Goal: Task Accomplishment & Management: Use online tool/utility

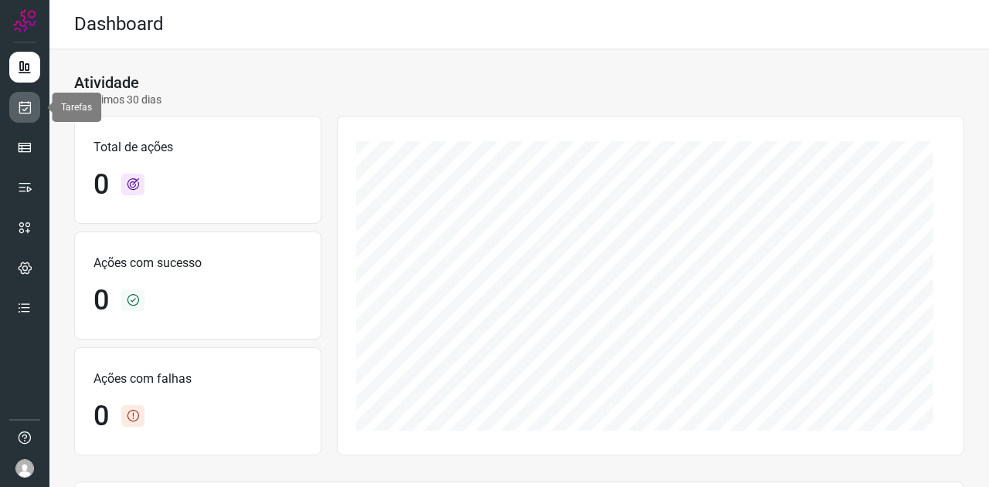
click at [34, 114] on link at bounding box center [24, 107] width 31 height 31
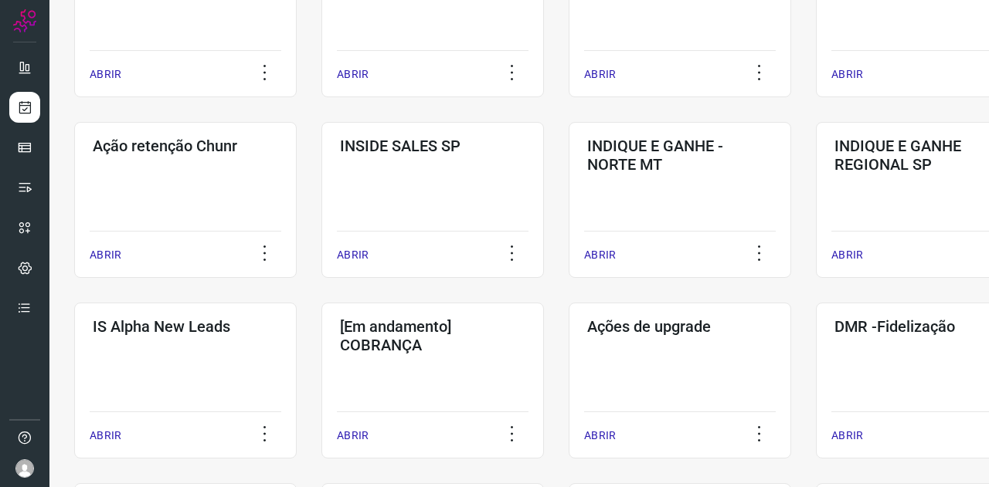
scroll to position [618, 0]
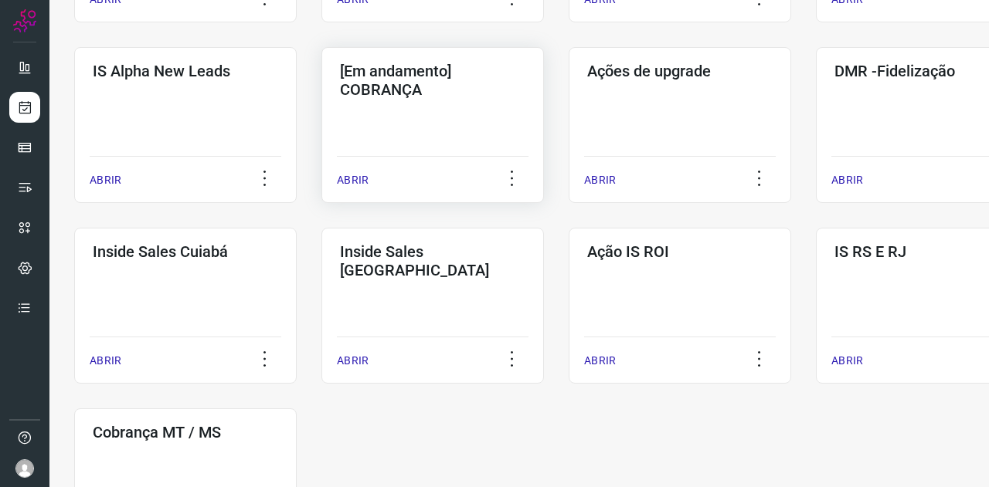
click at [568, 132] on div "[Em andamento] COBRANÇA ABRIR" at bounding box center [679, 125] width 222 height 156
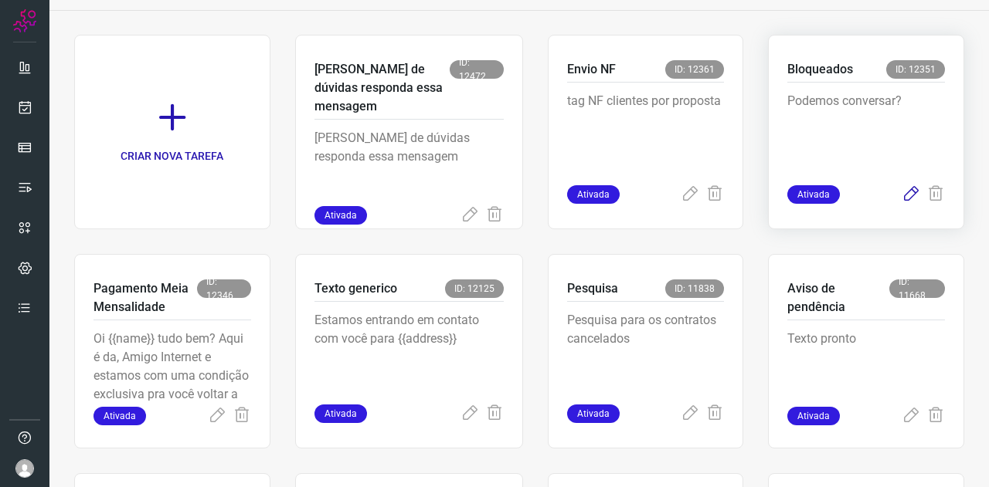
click at [905, 197] on icon at bounding box center [910, 194] width 19 height 19
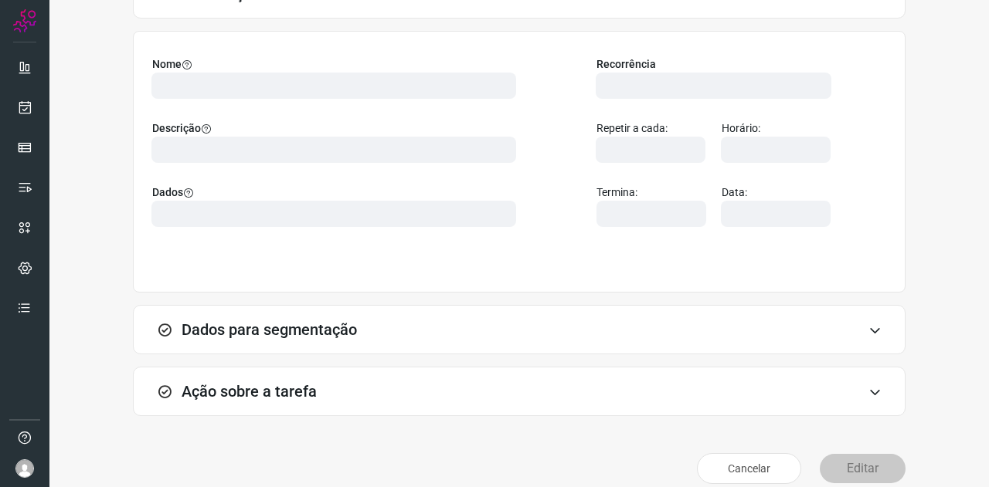
scroll to position [137, 0]
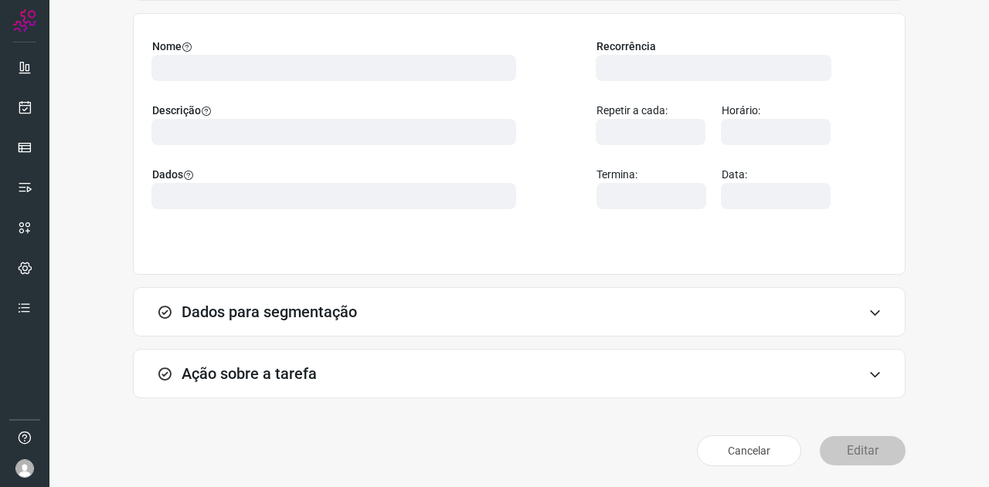
type input "569901"
type input "420621"
type input "ce0450f2-f722-4c34-a038-47adef28190d"
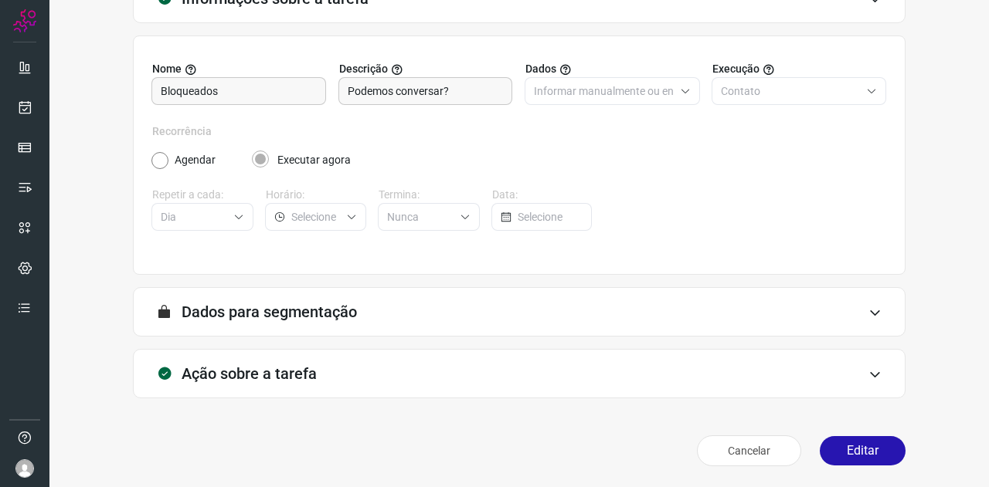
type input "Clientes Bloqueados - Texto generico"
click at [221, 366] on h3 "Ação sobre a tarefa" at bounding box center [248, 374] width 135 height 19
type input "Cobrança"
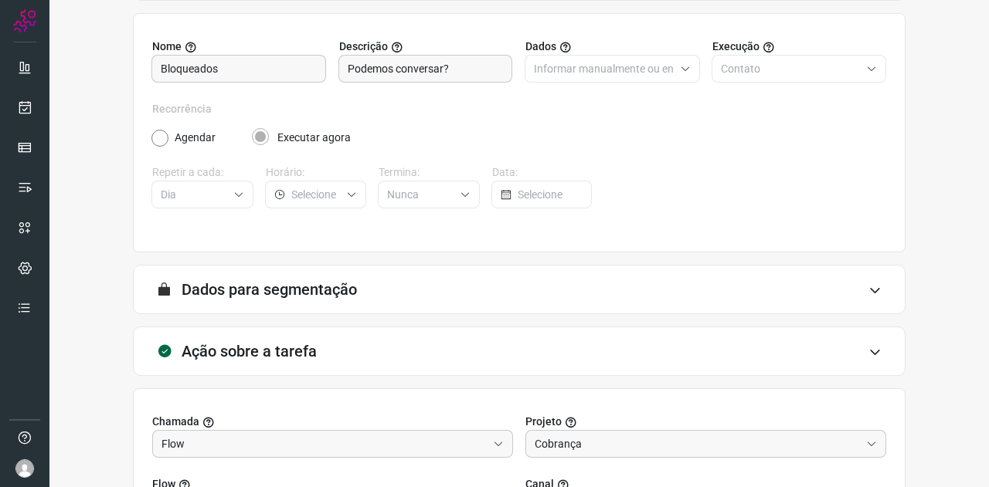
type input "Amigo 0800"
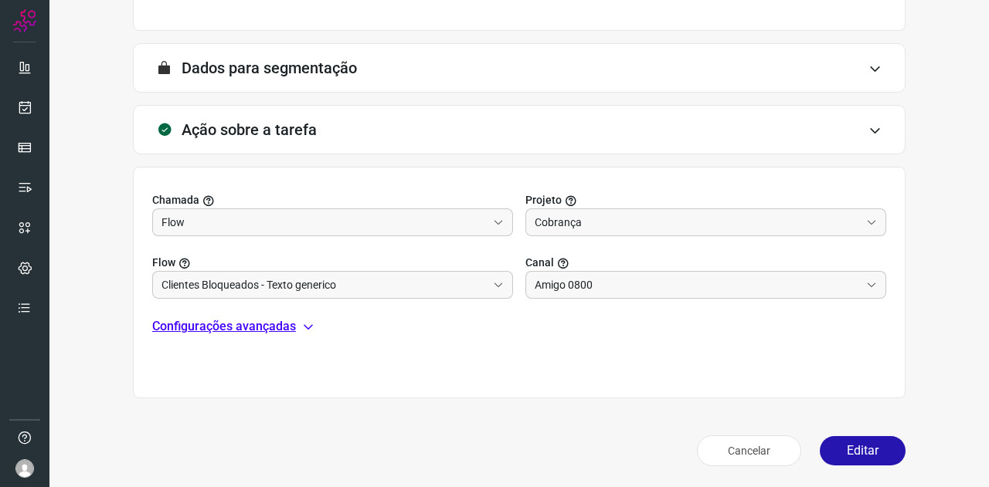
click at [247, 320] on p "Configurações avançadas" at bounding box center [224, 326] width 144 height 19
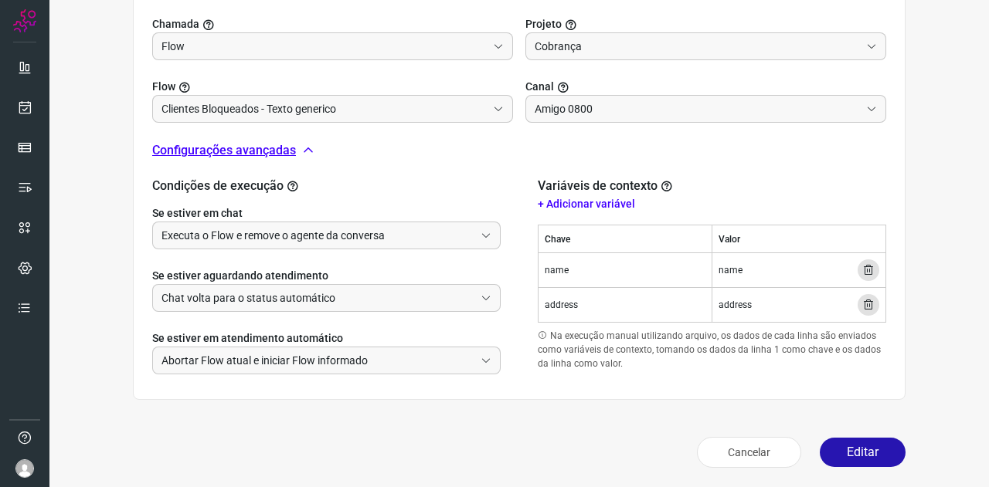
scroll to position [536, 0]
click at [866, 451] on button "Editar" at bounding box center [862, 451] width 86 height 29
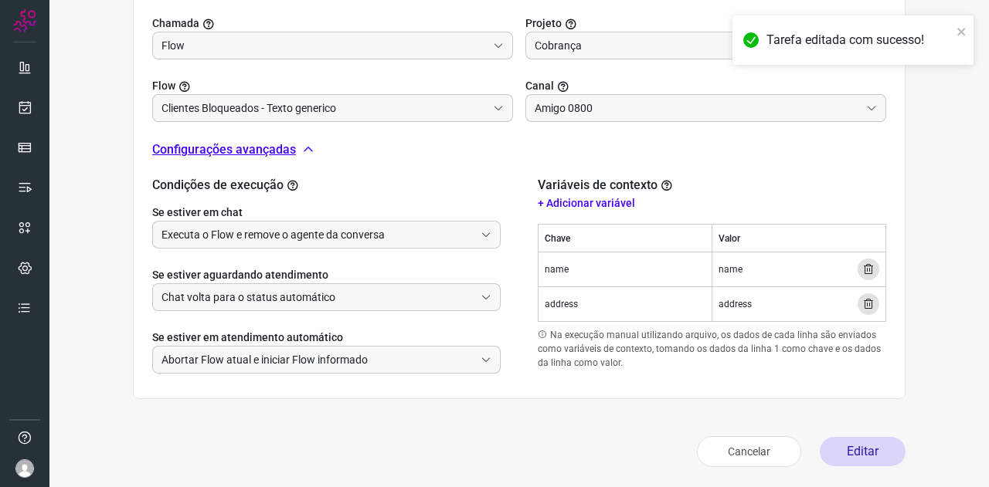
scroll to position [307, 0]
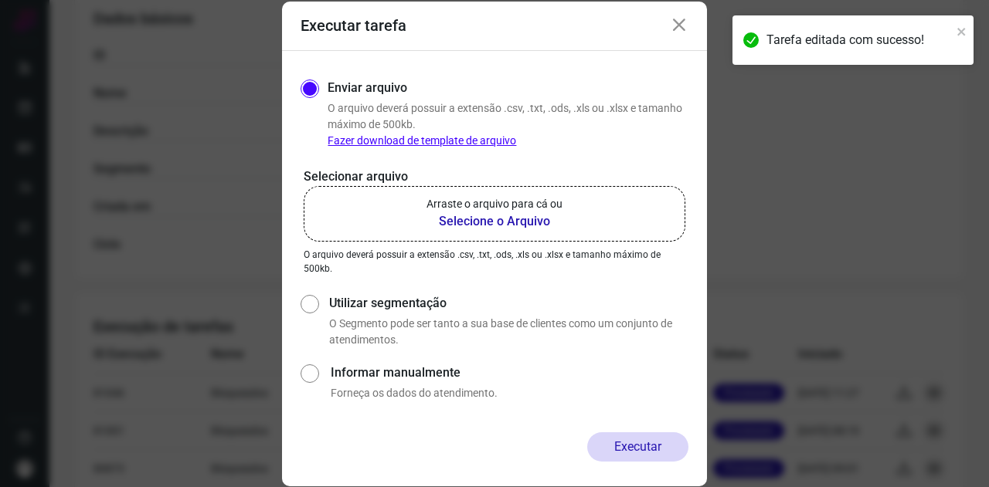
click at [454, 222] on b "Selecione o Arquivo" at bounding box center [494, 221] width 136 height 19
click at [0, 0] on input "Arraste o arquivo para cá ou Selecione o Arquivo" at bounding box center [0, 0] width 0 height 0
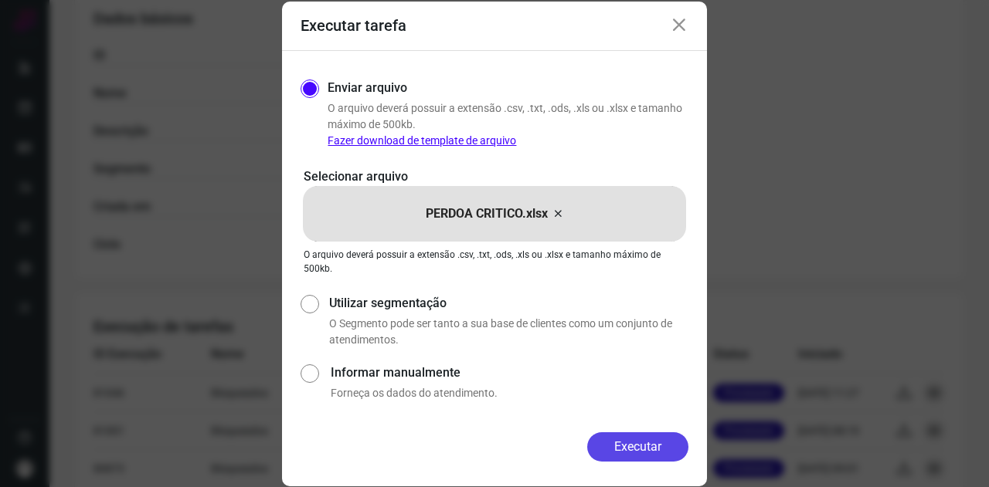
click at [640, 445] on button "Executar" at bounding box center [637, 446] width 101 height 29
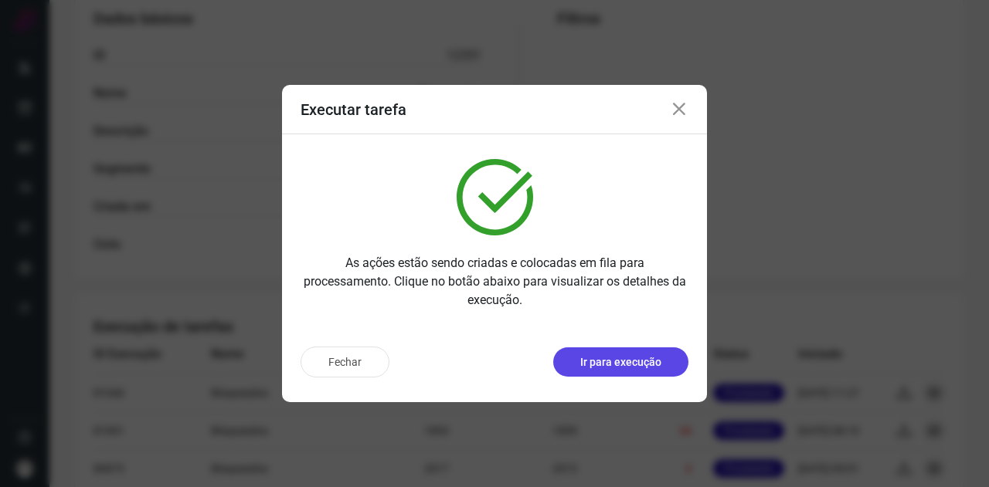
click at [615, 349] on button "Ir para execução" at bounding box center [620, 362] width 135 height 29
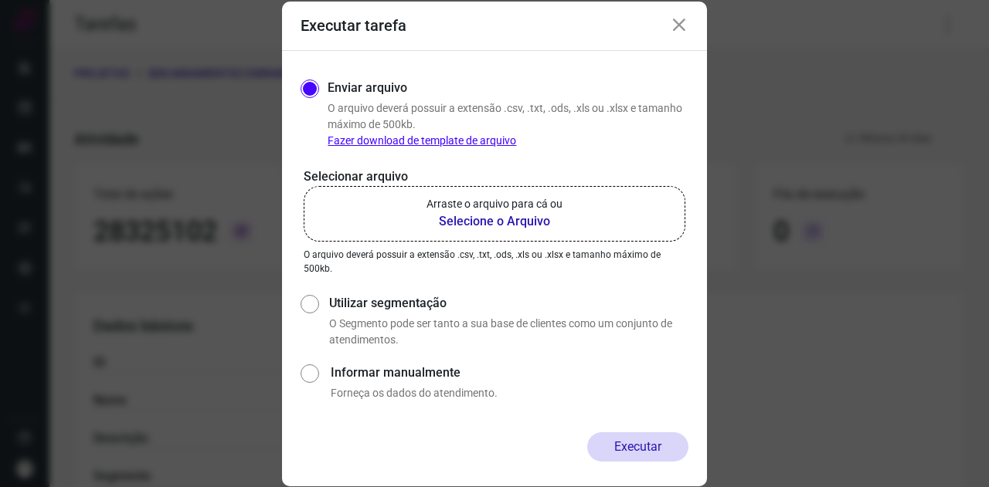
click at [472, 229] on b "Selecione o Arquivo" at bounding box center [494, 221] width 136 height 19
click at [0, 0] on input "Arraste o arquivo para cá ou Selecione o Arquivo" at bounding box center [0, 0] width 0 height 0
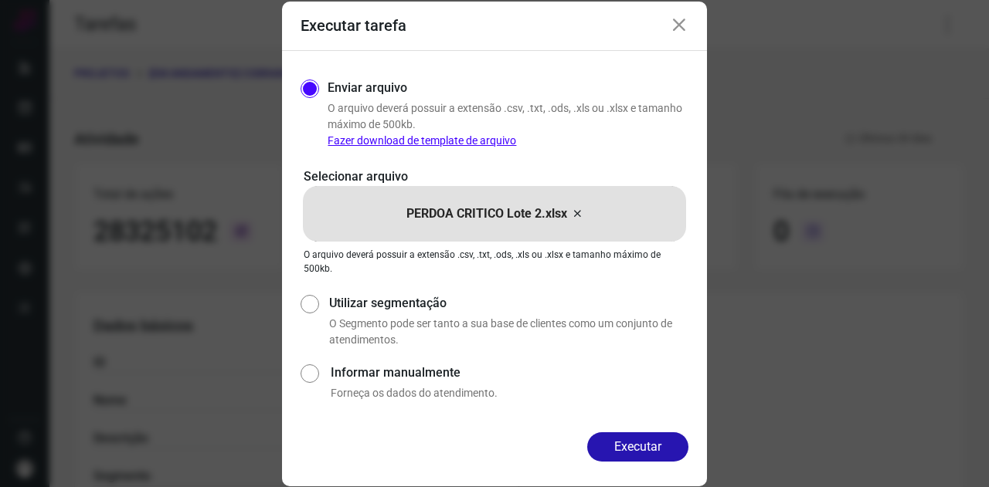
drag, startPoint x: 664, startPoint y: 450, endPoint x: 688, endPoint y: 455, distance: 24.4
click at [664, 450] on button "Executar" at bounding box center [637, 446] width 101 height 29
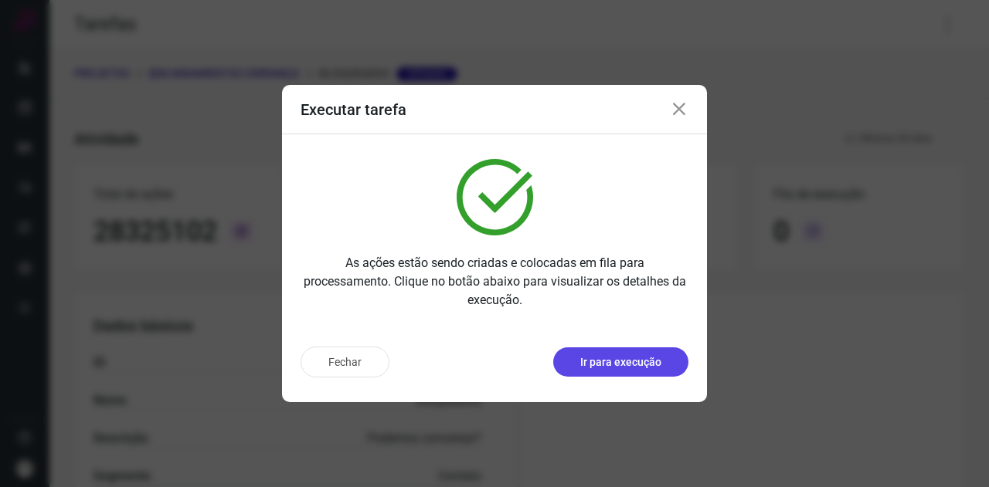
click at [602, 372] on button "Ir para execução" at bounding box center [620, 362] width 135 height 29
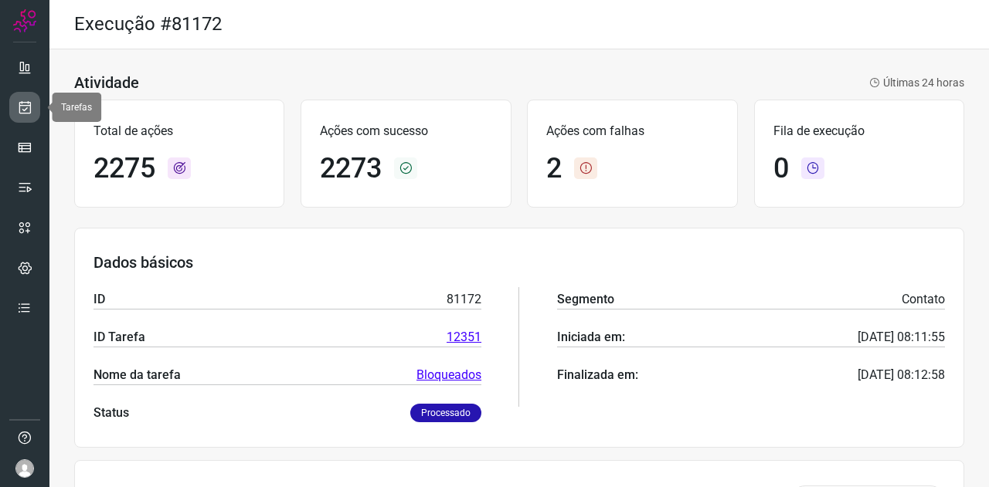
click at [15, 100] on link at bounding box center [24, 107] width 31 height 31
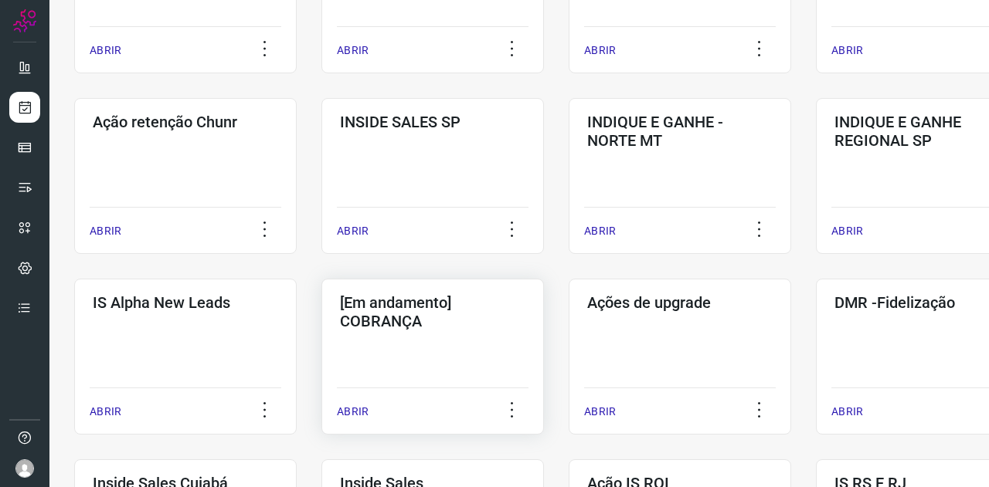
click at [568, 336] on div "[Em andamento] COBRANÇA ABRIR" at bounding box center [679, 357] width 222 height 156
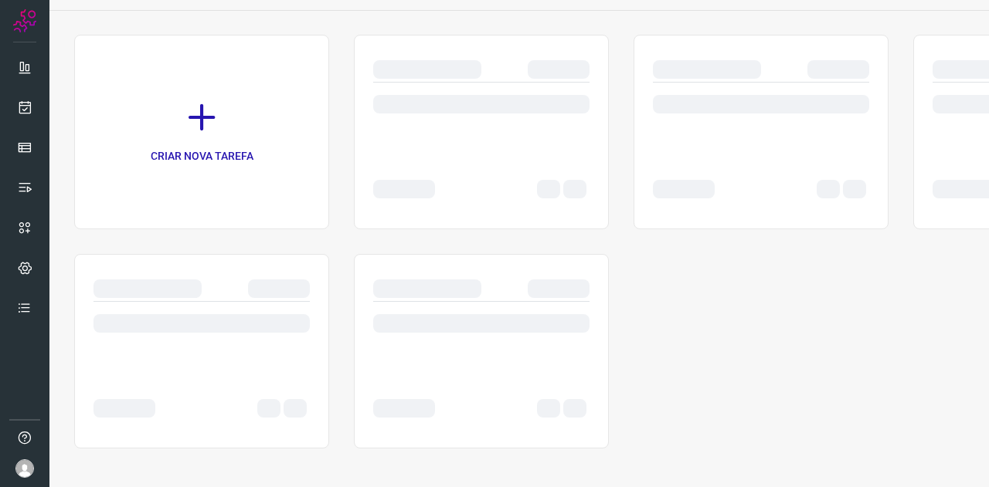
scroll to position [88, 0]
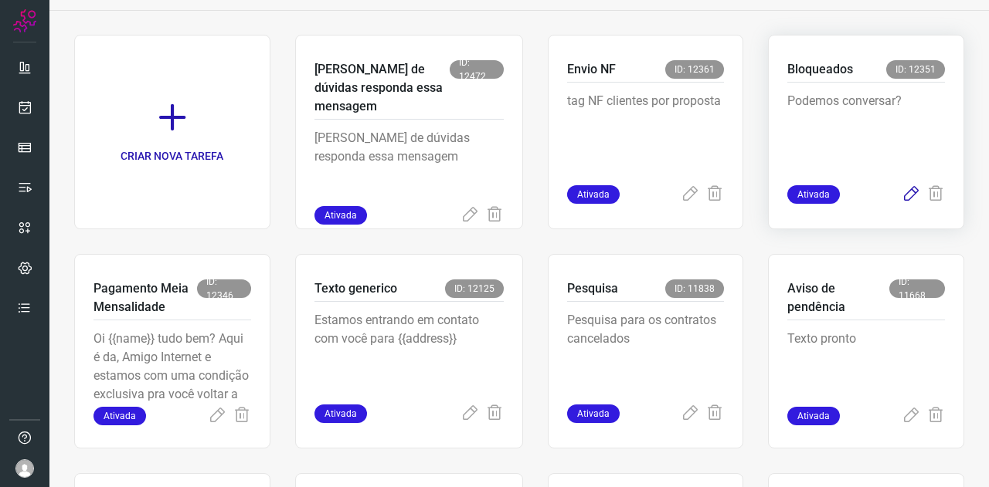
click at [901, 192] on icon at bounding box center [910, 194] width 19 height 19
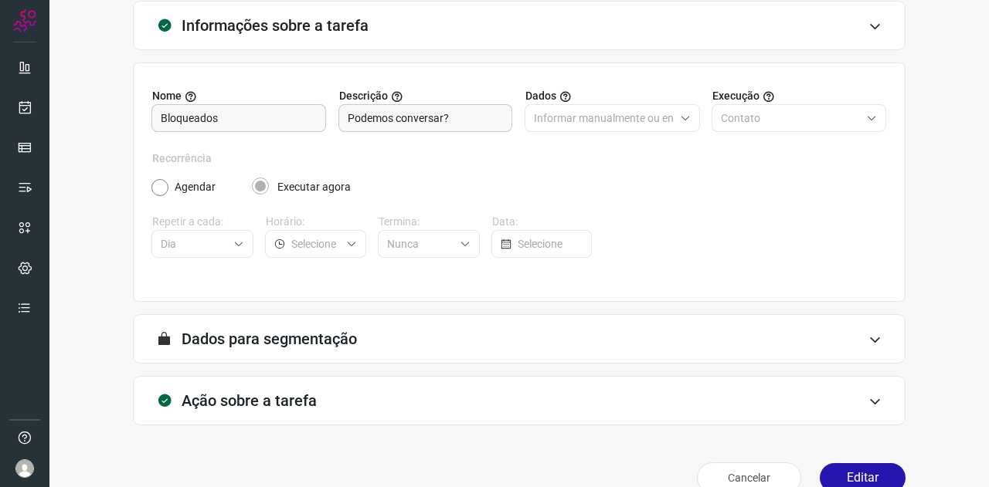
click at [270, 392] on h3 "Ação sobre a tarefa" at bounding box center [248, 401] width 135 height 19
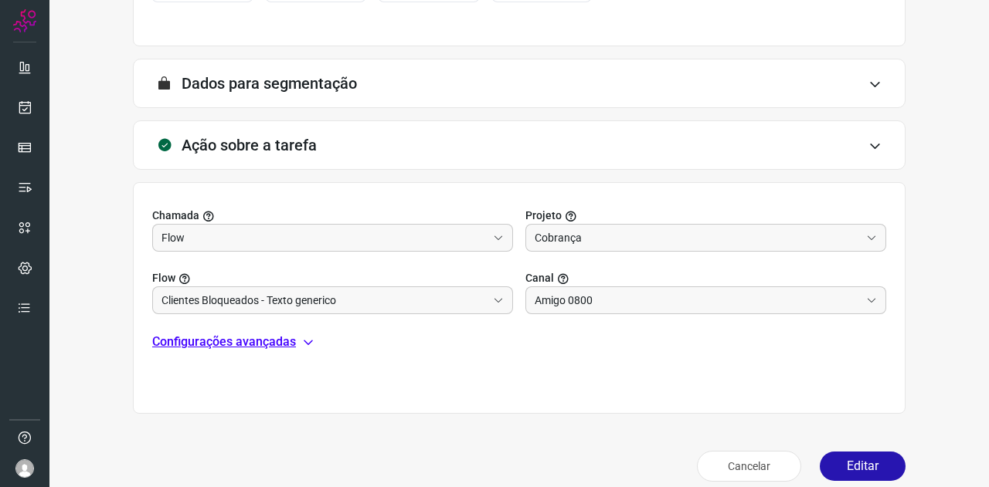
scroll to position [359, 0]
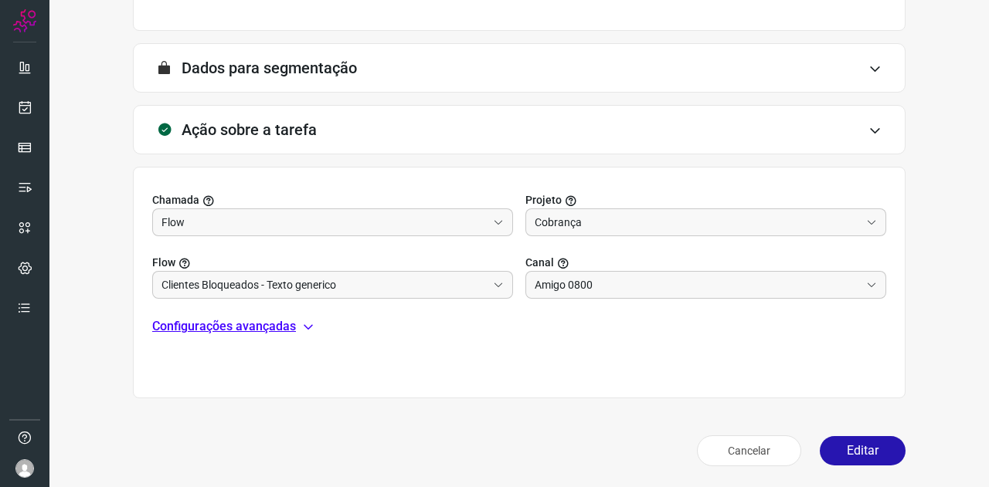
click at [270, 327] on p "Configurações avançadas" at bounding box center [224, 326] width 144 height 19
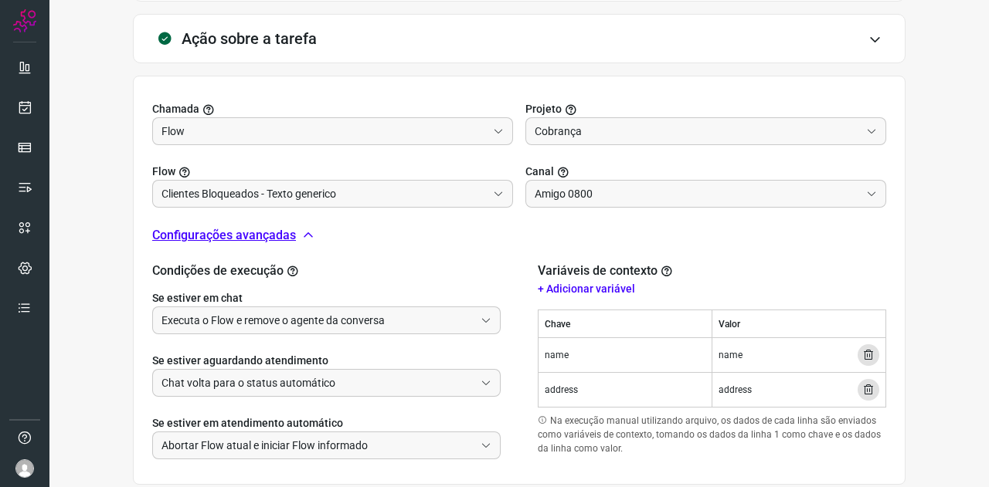
scroll to position [536, 0]
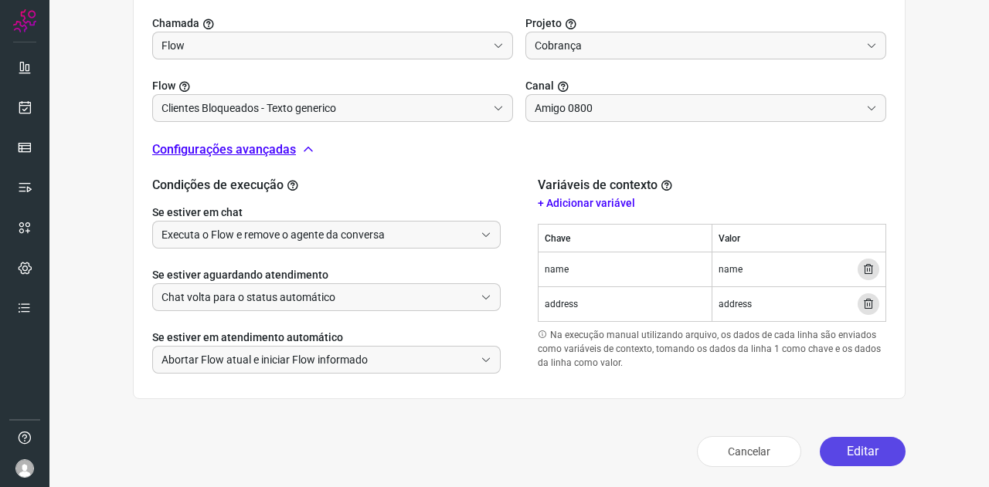
click at [853, 446] on button "Editar" at bounding box center [862, 451] width 86 height 29
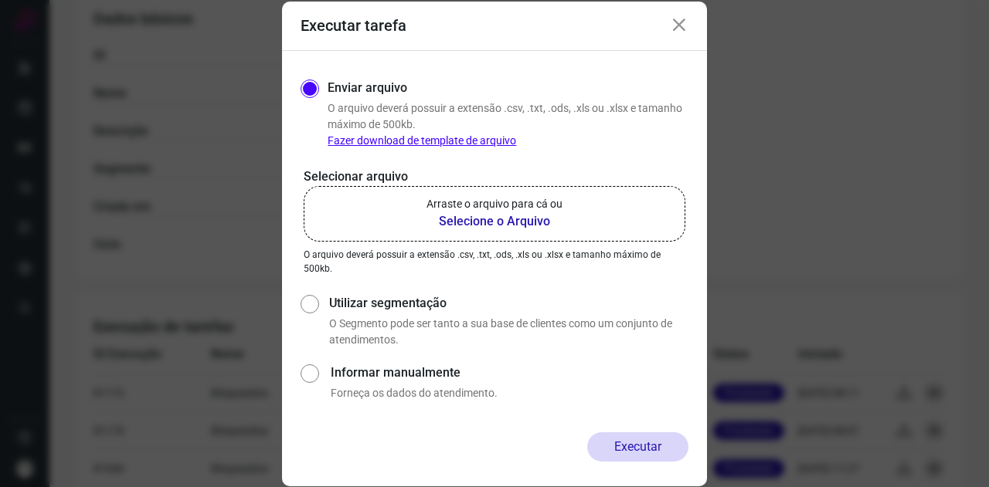
click at [459, 215] on b "Selecione o Arquivo" at bounding box center [494, 221] width 136 height 19
click at [0, 0] on input "Arraste o arquivo para cá ou Selecione o Arquivo" at bounding box center [0, 0] width 0 height 0
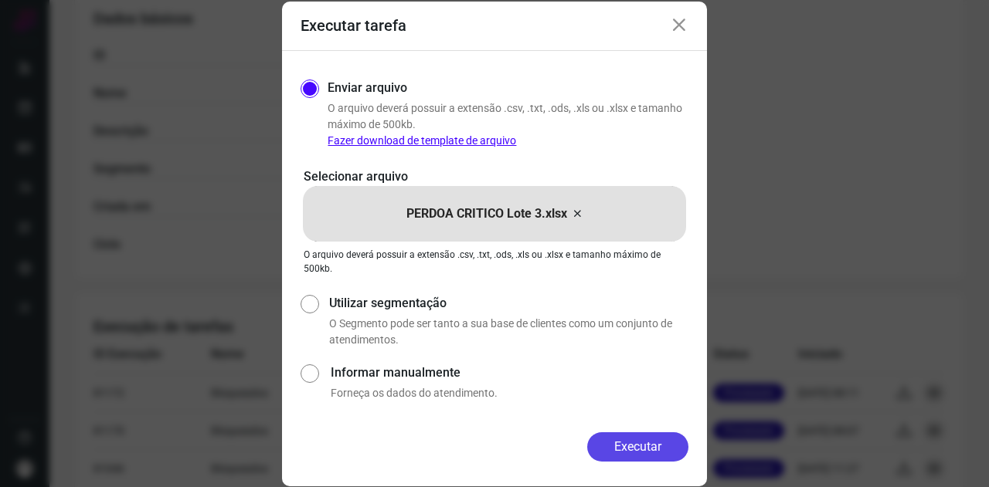
click at [667, 439] on button "Executar" at bounding box center [637, 446] width 101 height 29
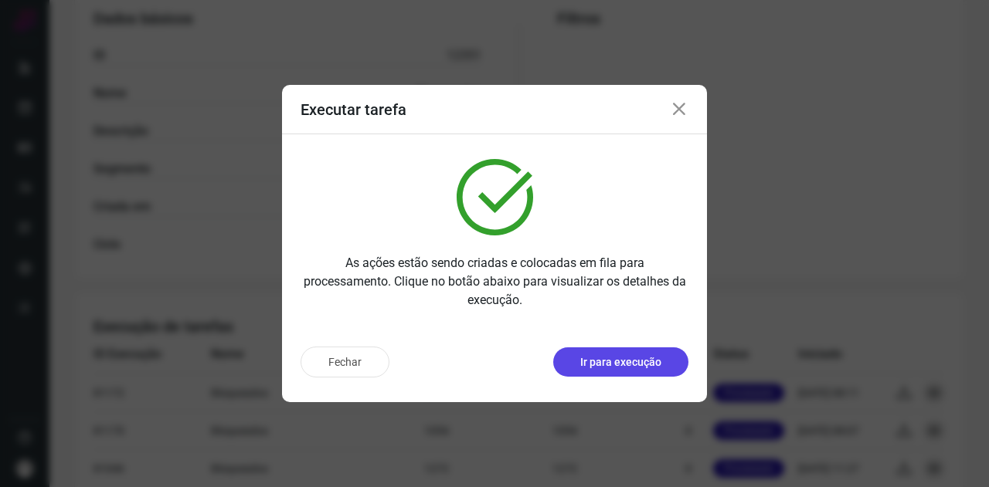
click at [626, 371] on button "Ir para execução" at bounding box center [620, 362] width 135 height 29
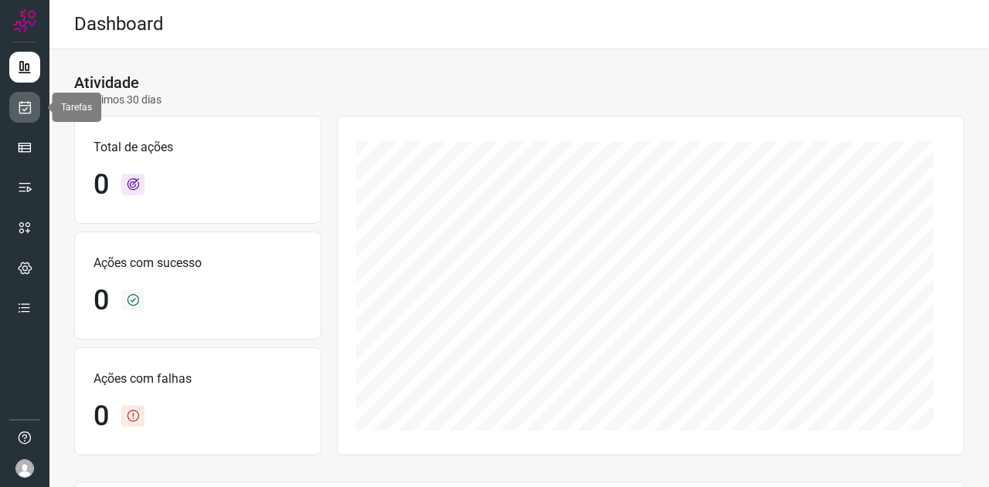
click at [32, 114] on link at bounding box center [24, 107] width 31 height 31
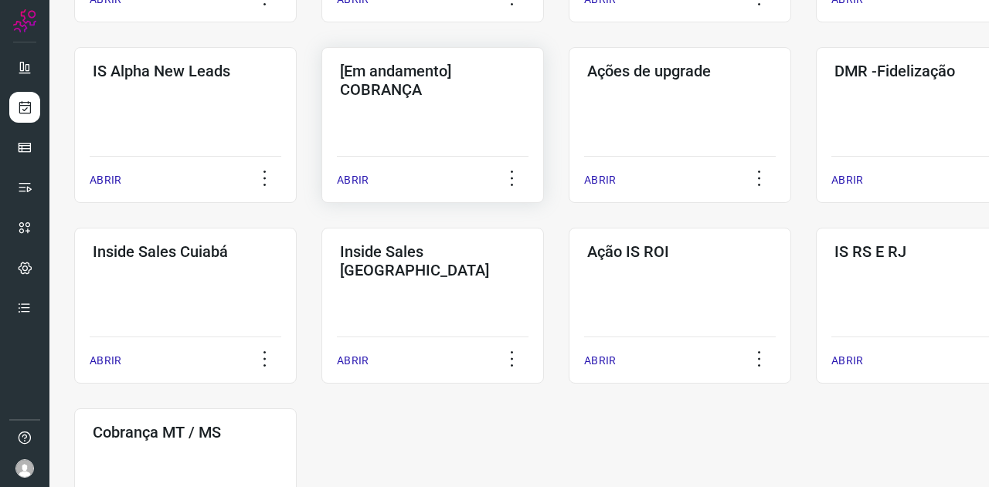
click at [568, 118] on div "[Em andamento] COBRANÇA ABRIR" at bounding box center [679, 125] width 222 height 156
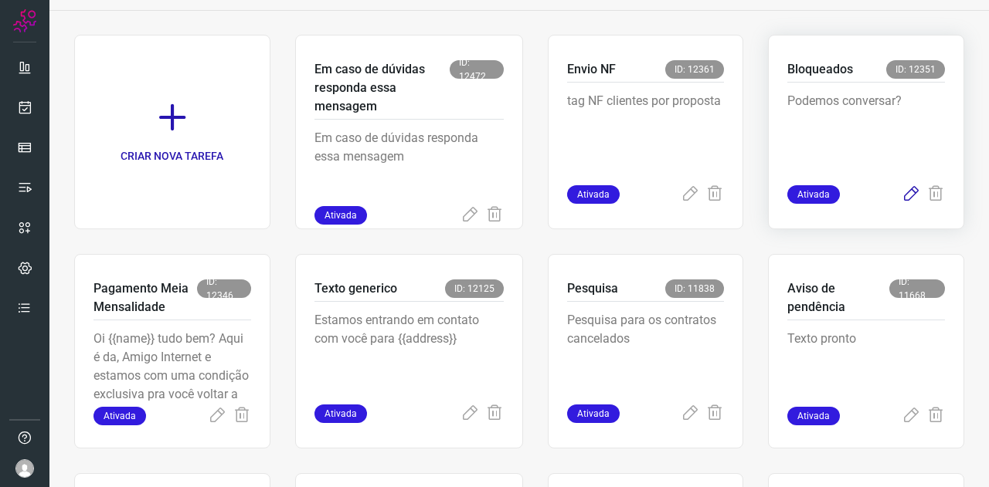
click at [904, 189] on icon at bounding box center [910, 194] width 19 height 19
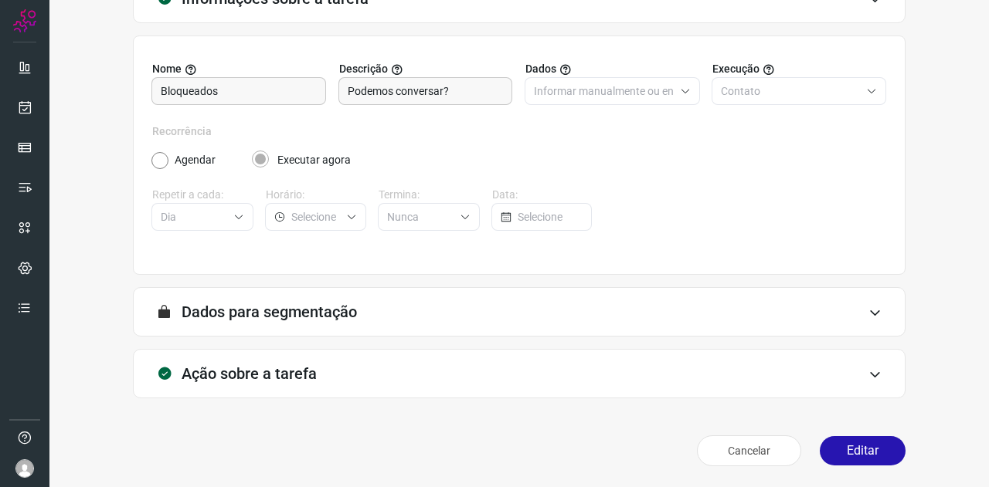
click at [260, 353] on div "Ação sobre a tarefa" at bounding box center [519, 373] width 772 height 49
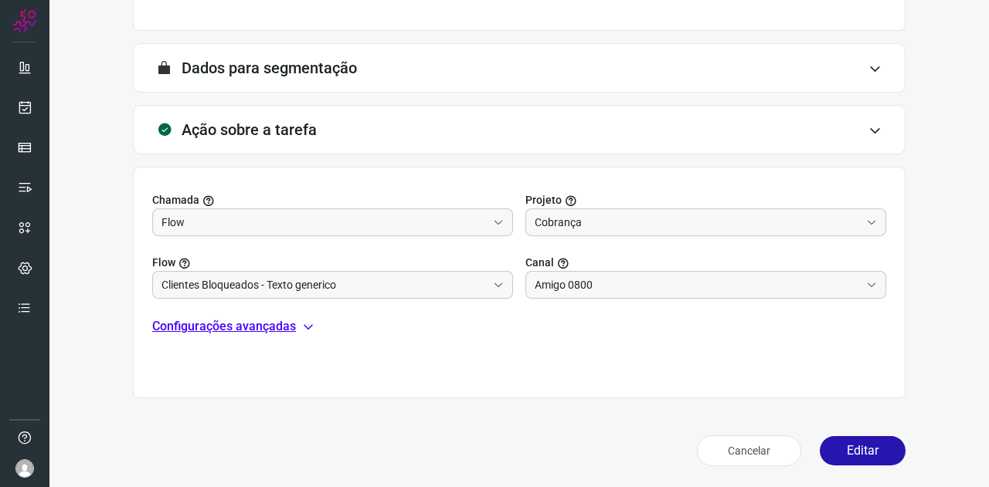
click at [253, 320] on p "Configurações avançadas" at bounding box center [224, 326] width 144 height 19
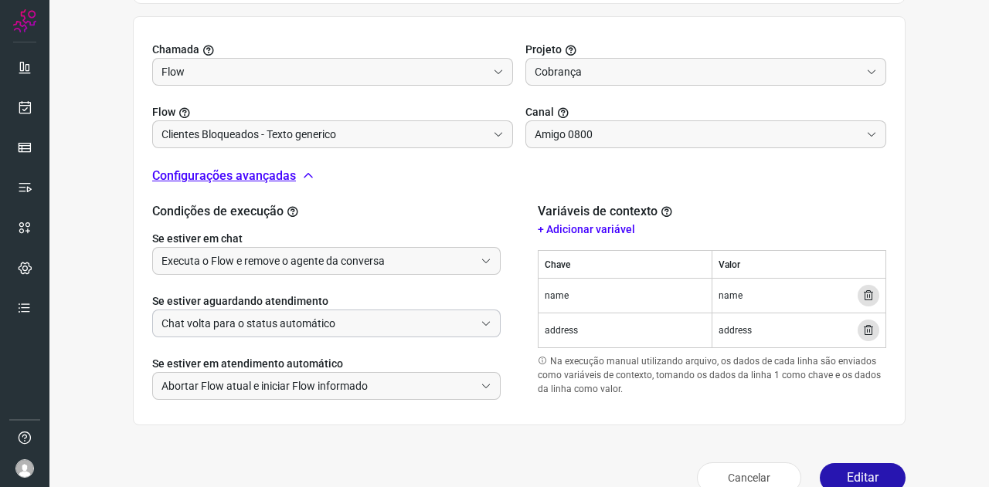
scroll to position [536, 0]
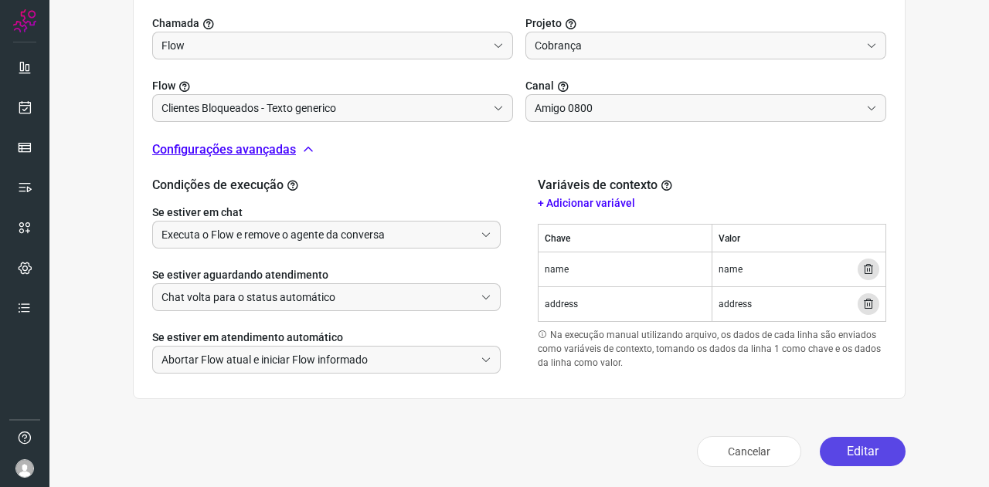
click at [855, 449] on button "Editar" at bounding box center [862, 451] width 86 height 29
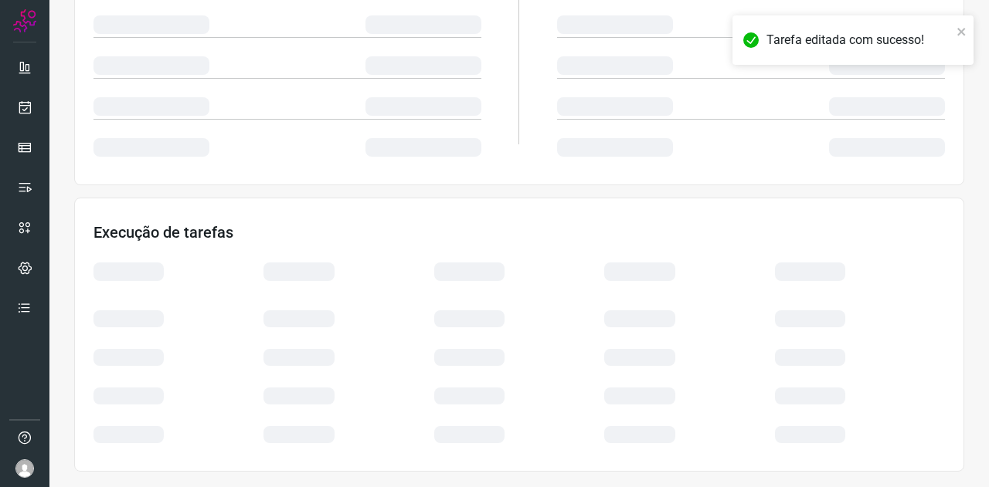
scroll to position [307, 0]
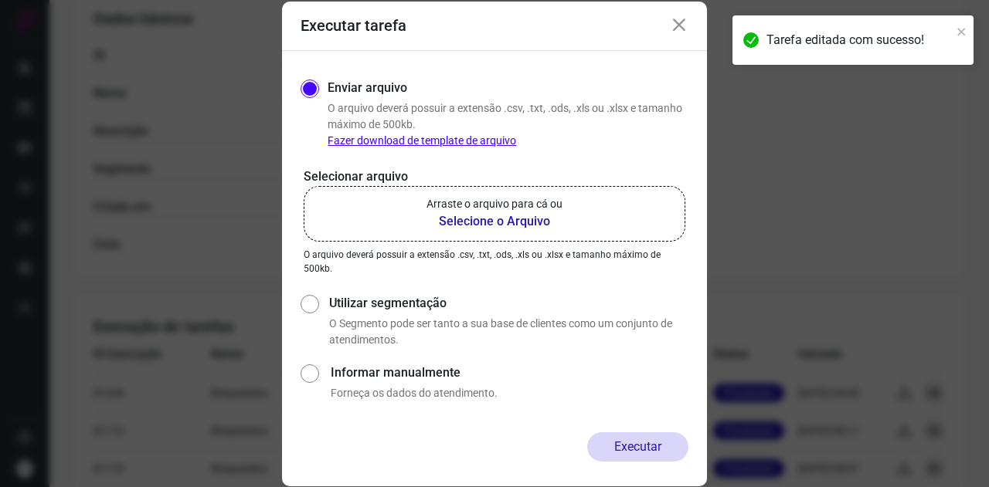
click at [474, 200] on p "Arraste o arquivo para cá ou" at bounding box center [494, 204] width 136 height 16
click at [0, 0] on input "Arraste o arquivo para cá ou Selecione o Arquivo" at bounding box center [0, 0] width 0 height 0
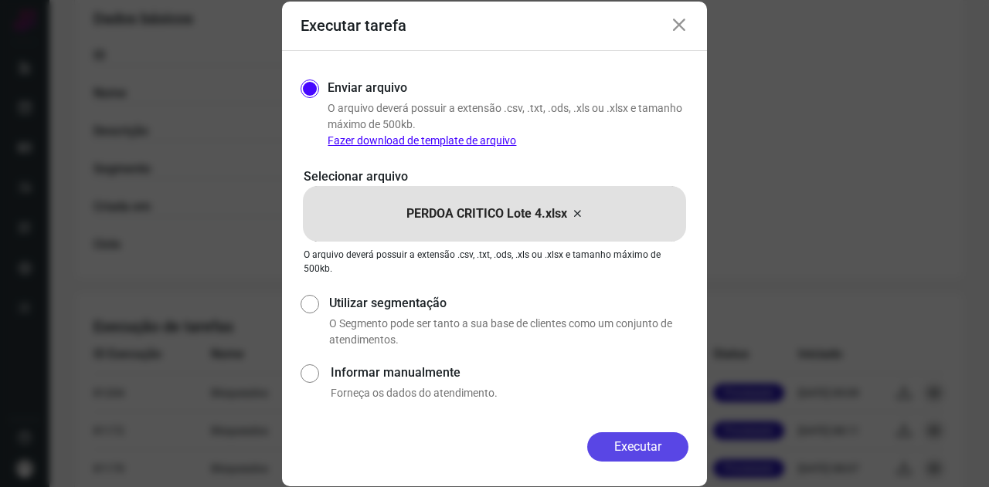
click at [657, 445] on button "Executar" at bounding box center [637, 446] width 101 height 29
